Goal: Navigation & Orientation: Go to known website

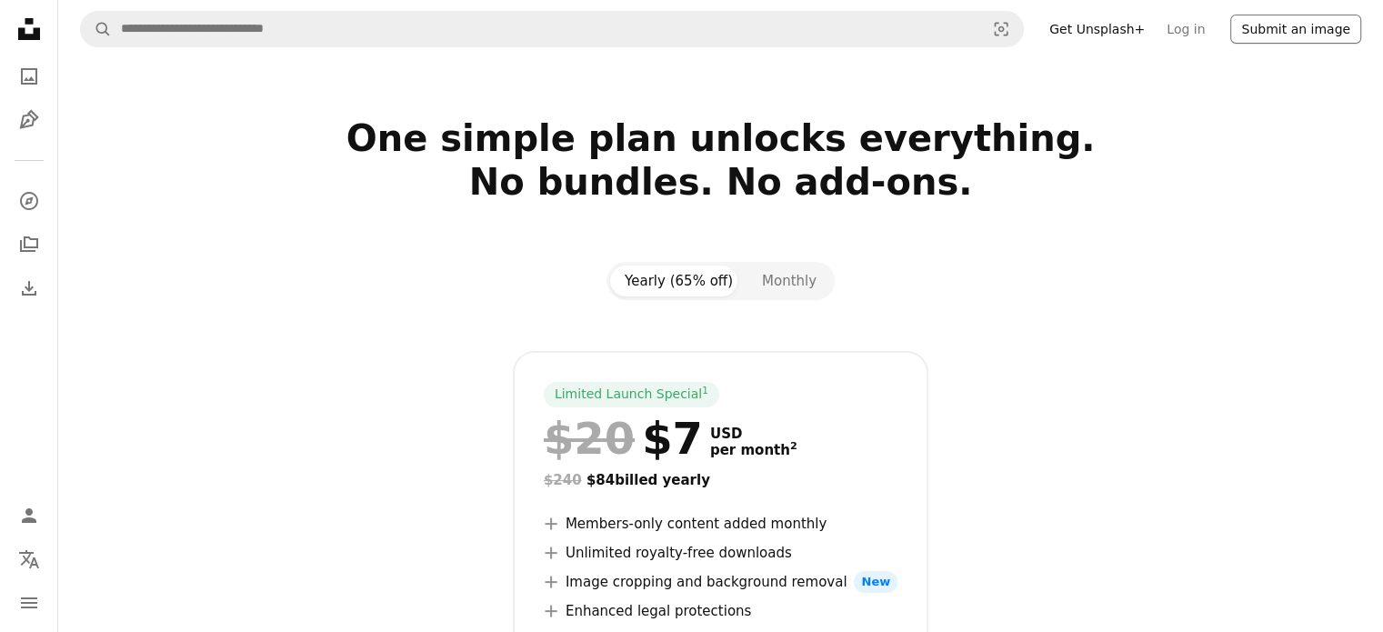
click at [1266, 35] on button "Submit an image" at bounding box center [1295, 29] width 131 height 29
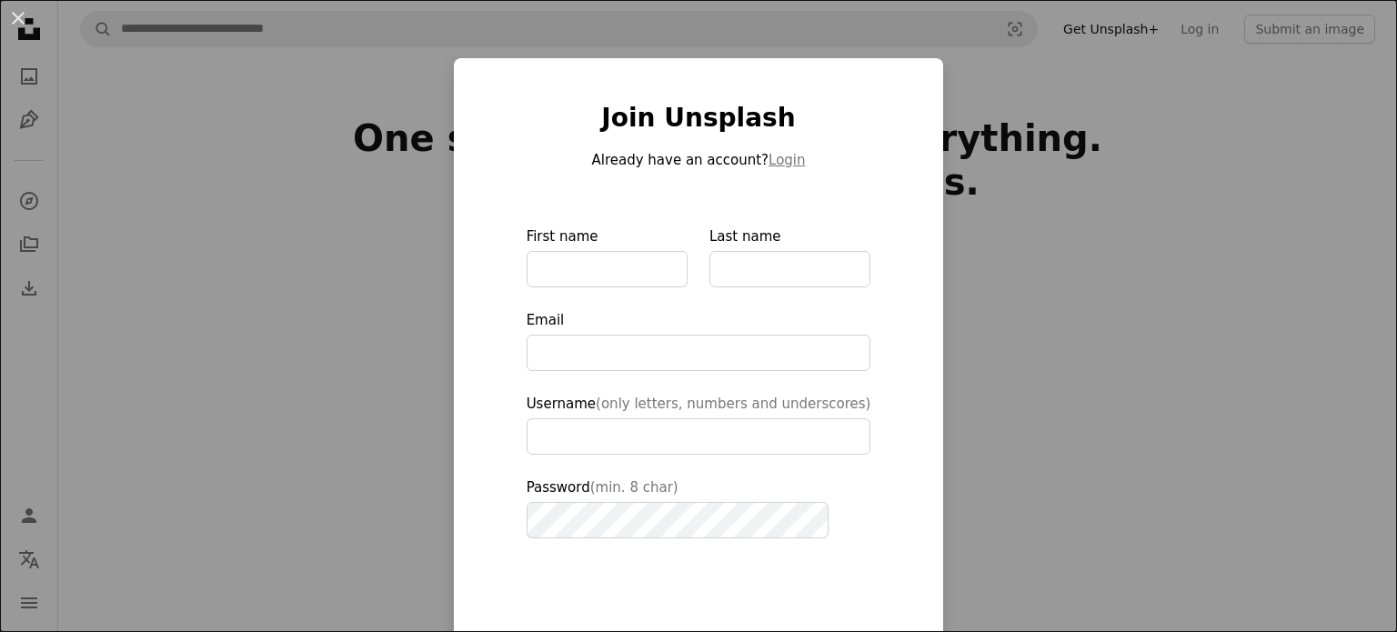
click at [1062, 154] on div "An X shape Join Unsplash Already have an account? Login First name Last name Em…" at bounding box center [698, 316] width 1397 height 632
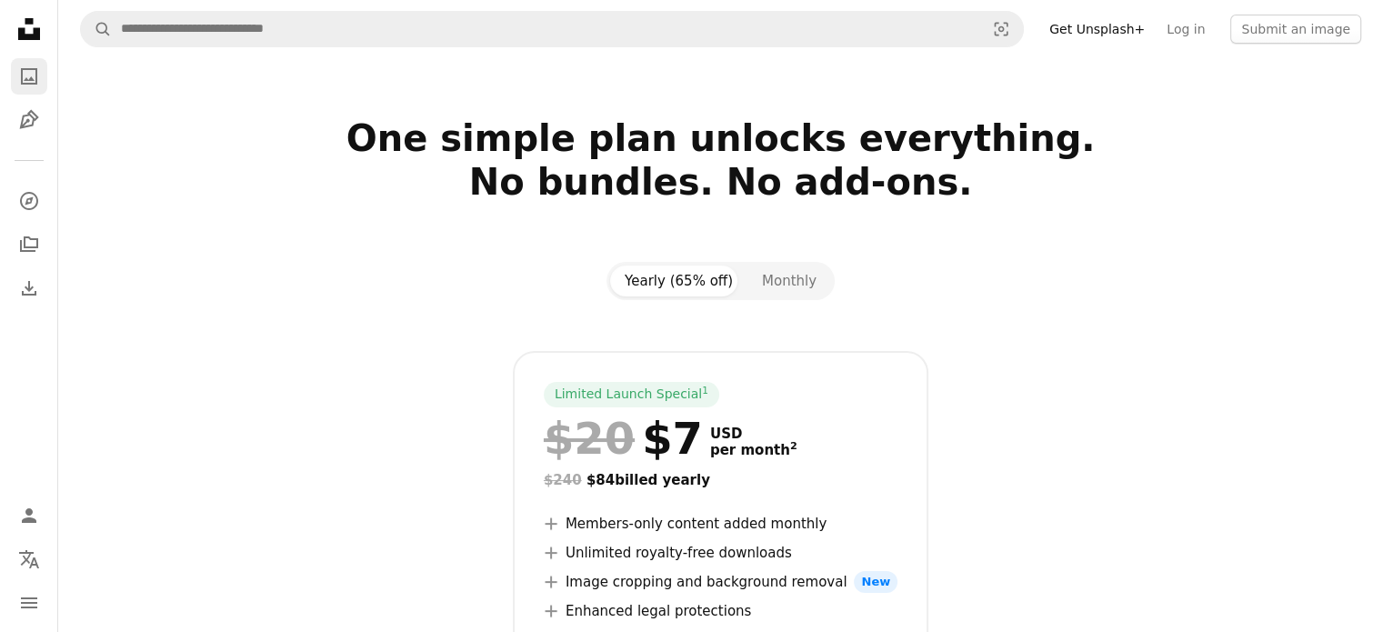
click at [12, 82] on link "A photo" at bounding box center [29, 76] width 36 height 36
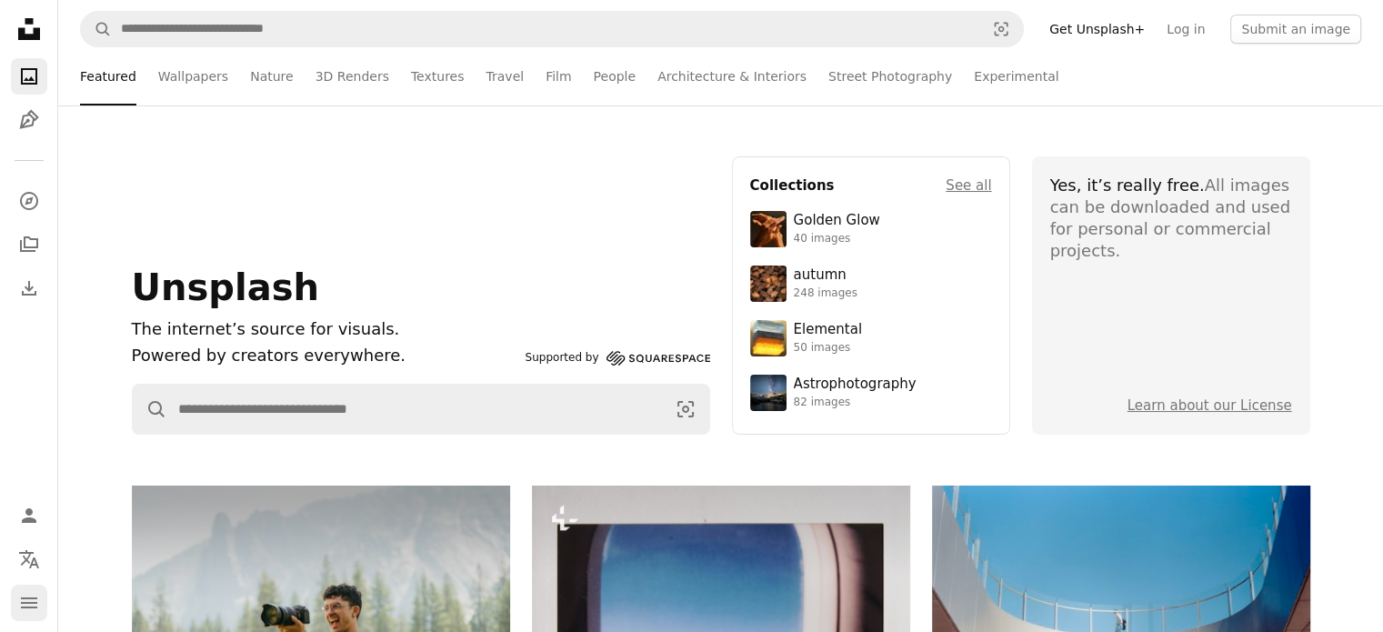
click at [33, 598] on icon "Menu" at bounding box center [29, 602] width 16 height 11
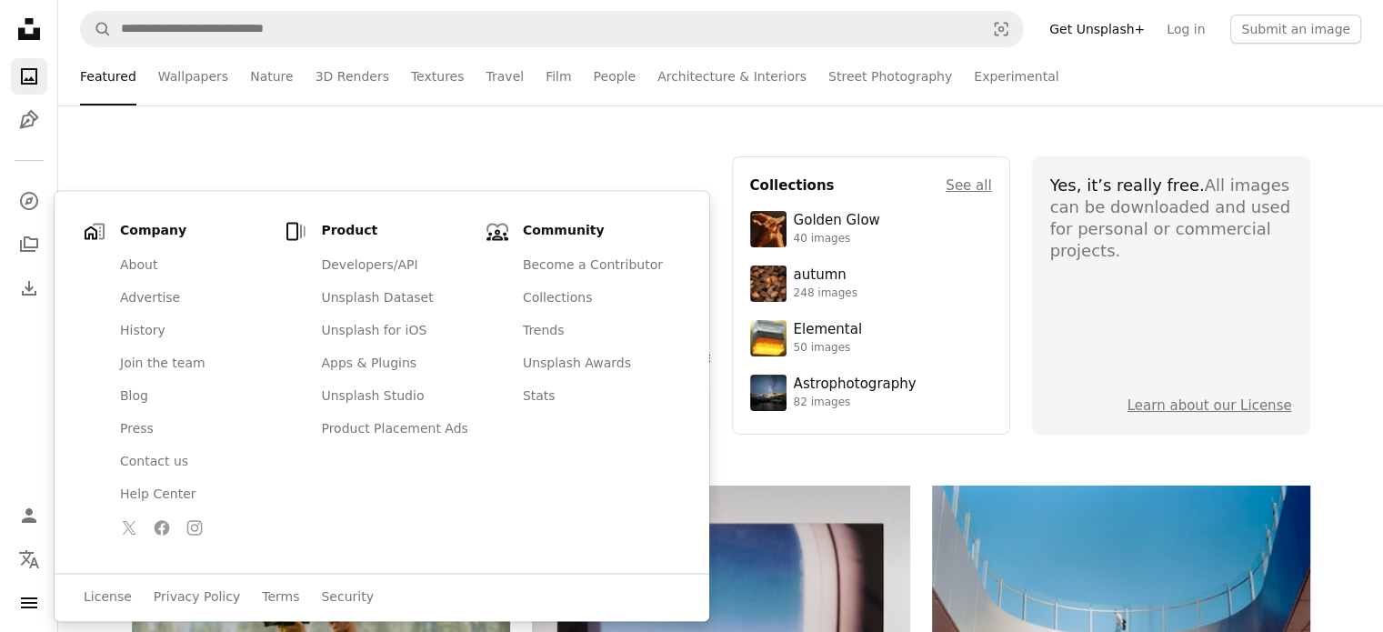
click at [277, 174] on div "Unsplash The internet’s source for visuals. Powered by creators everywhere. Sup…" at bounding box center [421, 295] width 578 height 278
